Goal: Task Accomplishment & Management: Use online tool/utility

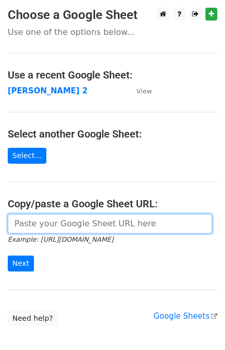
drag, startPoint x: 0, startPoint y: 0, endPoint x: 50, endPoint y: 219, distance: 224.5
click at [50, 219] on input "url" at bounding box center [110, 224] width 204 height 20
type input "https://docs.google.com/spreadsheets/d/1ZDlVQjaDibfPTpoRrnWj8pjn7YSOO7xEi0WZbgJ…"
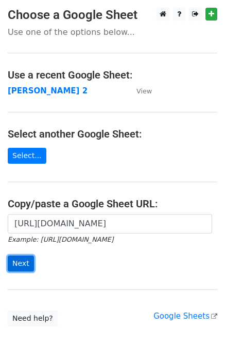
click at [19, 264] on input "Next" at bounding box center [21, 264] width 26 height 16
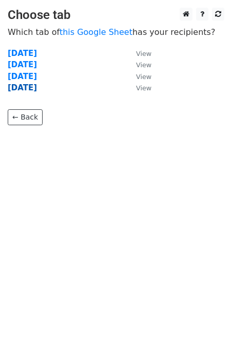
click at [28, 89] on strong "friday" at bounding box center [22, 87] width 29 height 9
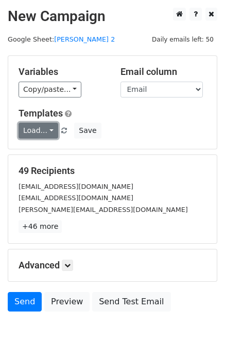
click at [48, 135] on link "Load..." at bounding box center [38, 131] width 40 height 16
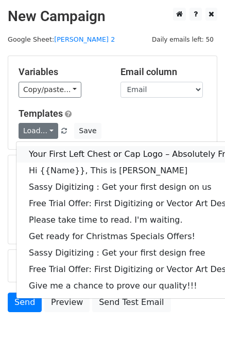
click at [58, 151] on link "Your First Left Chest or Cap Logo – Absolutely Free" at bounding box center [147, 154] width 263 height 16
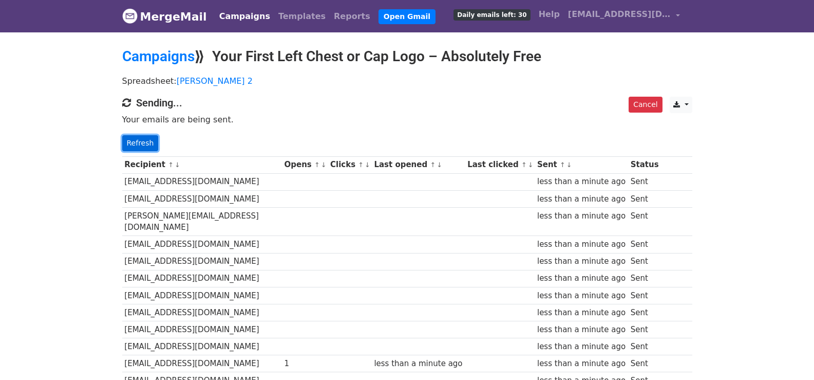
click at [143, 135] on link "Refresh" at bounding box center [140, 143] width 36 height 16
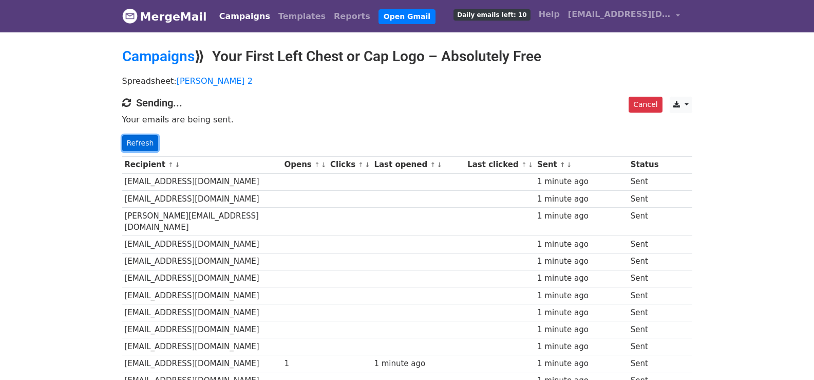
click at [145, 137] on link "Refresh" at bounding box center [140, 143] width 36 height 16
